Goal: Find specific page/section: Find specific page/section

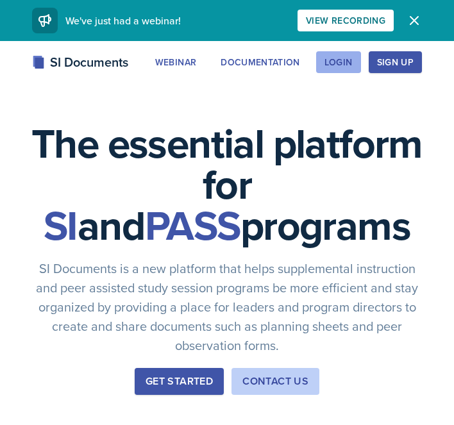
click at [335, 57] on div "Login" at bounding box center [338, 62] width 28 height 10
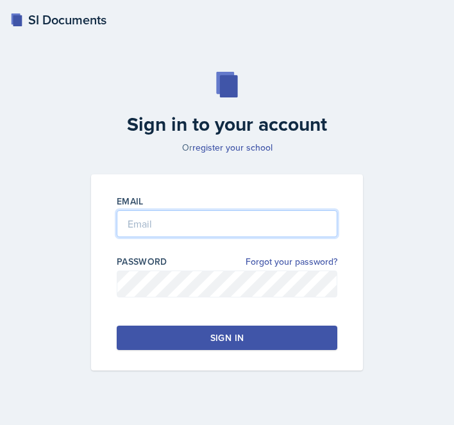
click at [197, 236] on input "email" at bounding box center [227, 223] width 220 height 27
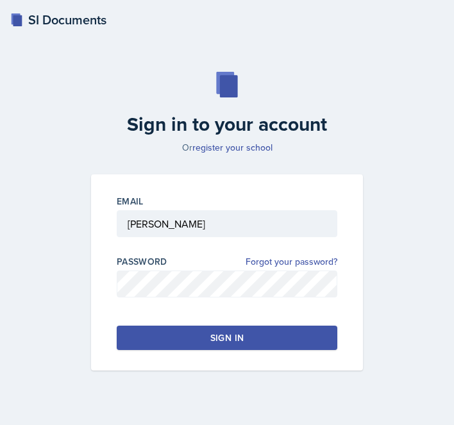
click at [164, 231] on input "[PERSON_NAME]" at bounding box center [227, 223] width 220 height 27
type input "G"
type input "[EMAIL_ADDRESS][DOMAIN_NAME]"
click at [211, 344] on button "Sign in" at bounding box center [227, 337] width 220 height 24
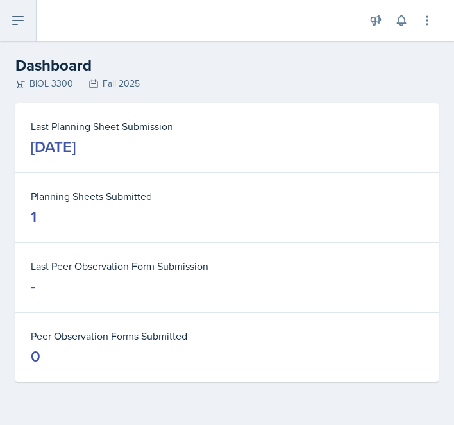
click at [18, 33] on button at bounding box center [18, 20] width 37 height 41
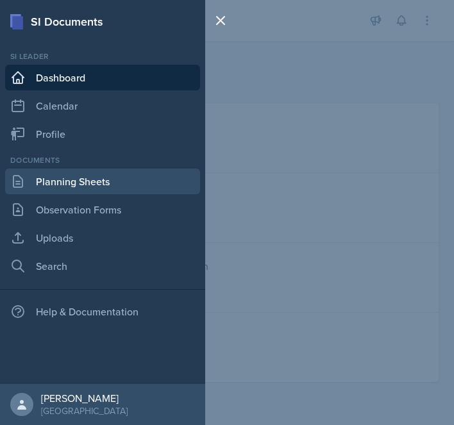
click at [85, 186] on link "Planning Sheets" at bounding box center [102, 182] width 195 height 26
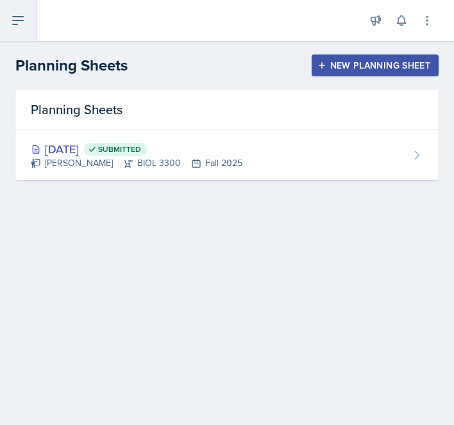
click at [16, 17] on icon at bounding box center [18, 21] width 10 height 8
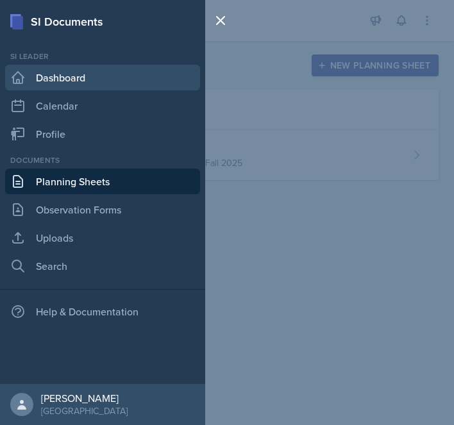
click at [88, 77] on link "Dashboard" at bounding box center [102, 78] width 195 height 26
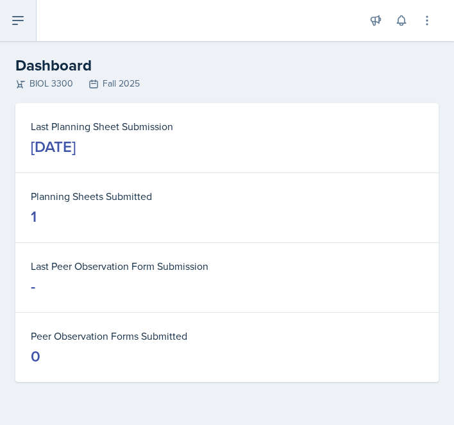
click at [8, 22] on button at bounding box center [18, 20] width 37 height 41
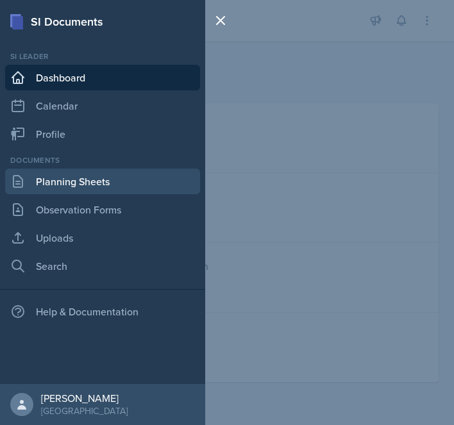
click at [92, 171] on link "Planning Sheets" at bounding box center [102, 182] width 195 height 26
